Goal: Obtain resource: Download file/media

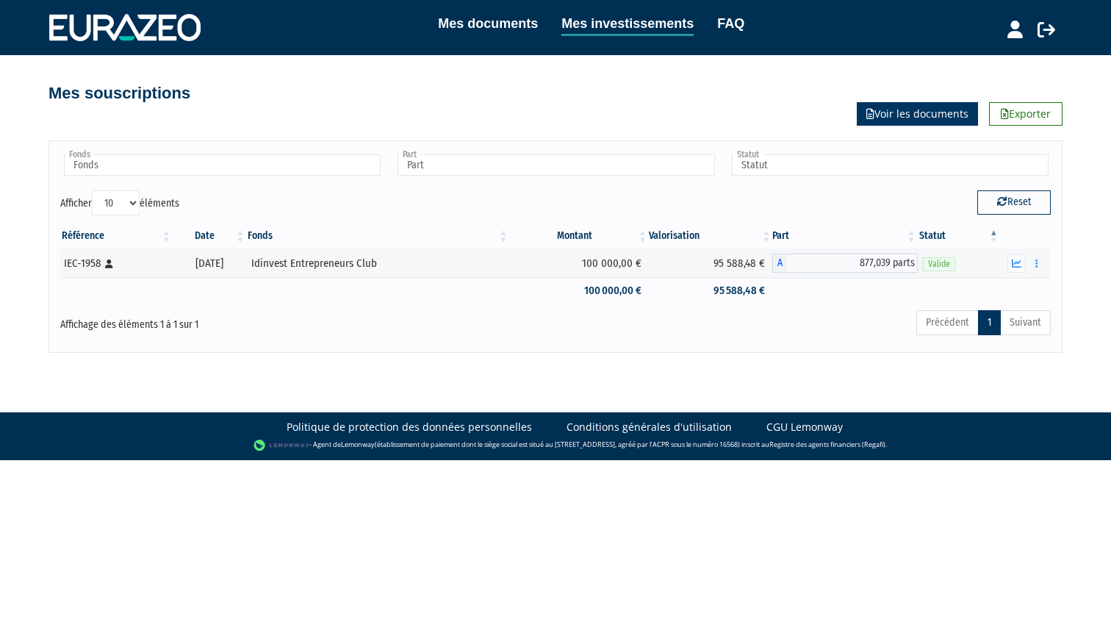
click at [914, 113] on link "Voir les documents" at bounding box center [917, 114] width 121 height 24
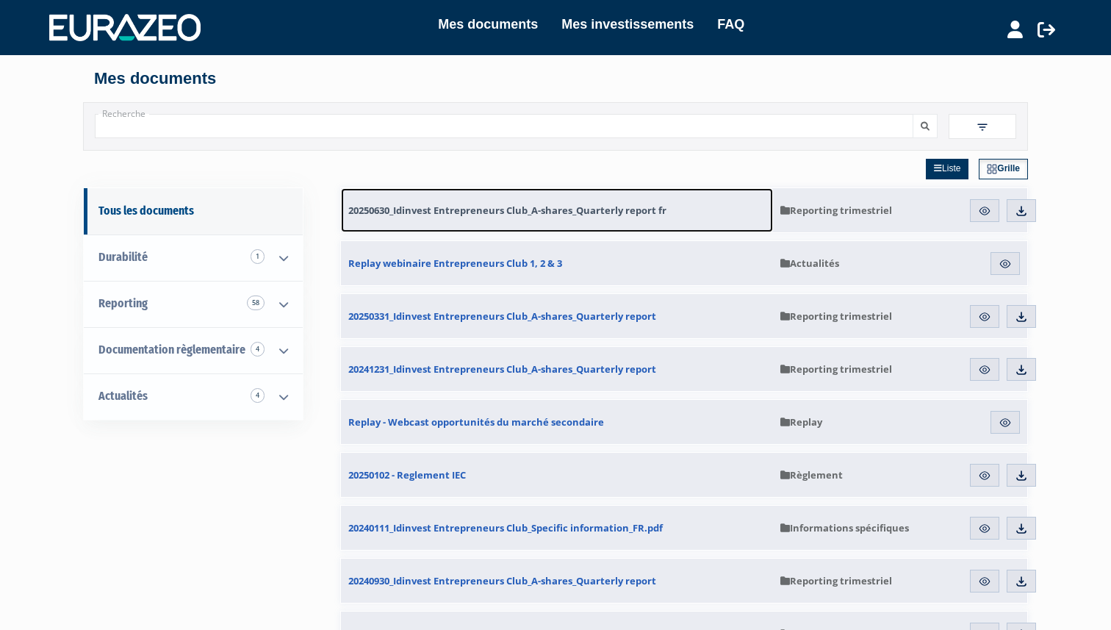
click at [501, 209] on span "20250630_Idinvest Entrepreneurs Club_A-shares_Quarterly report fr" at bounding box center [507, 210] width 318 height 13
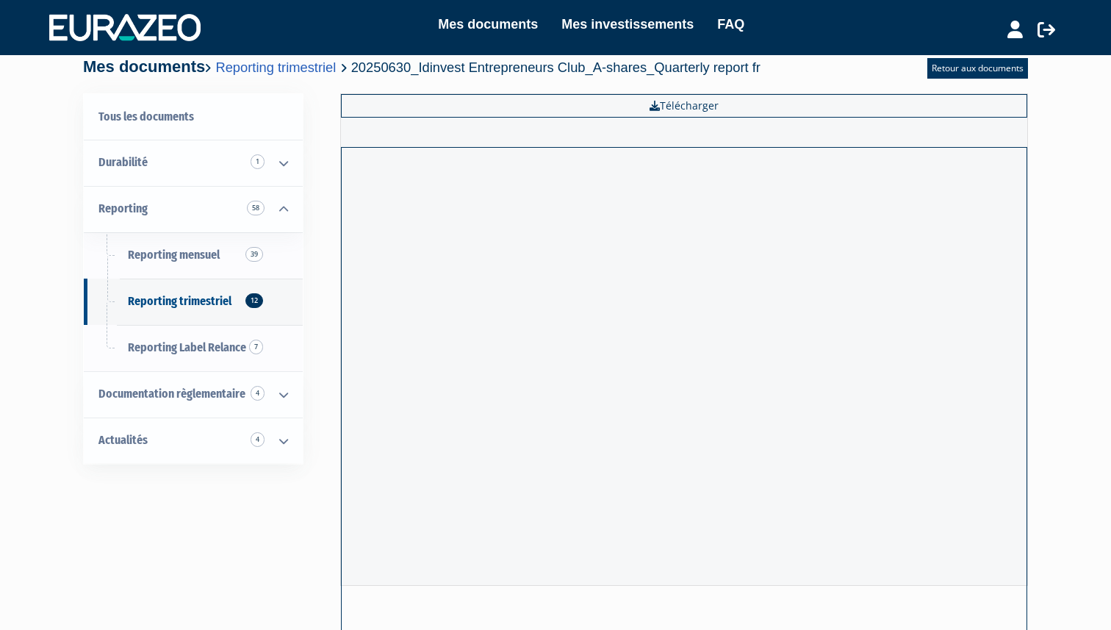
scroll to position [21, 0]
